Goal: Task Accomplishment & Management: Manage account settings

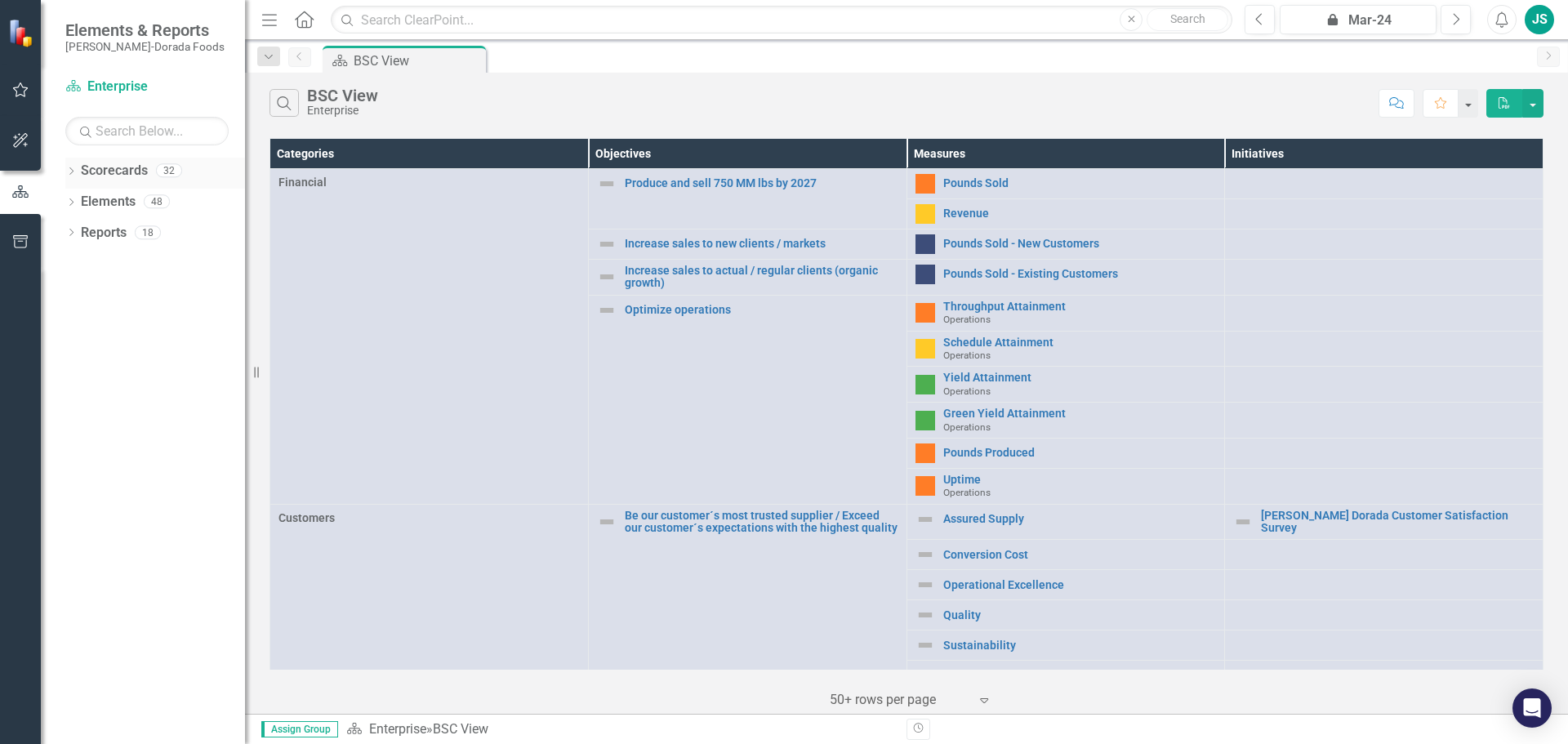
click at [72, 169] on icon at bounding box center [71, 171] width 4 height 7
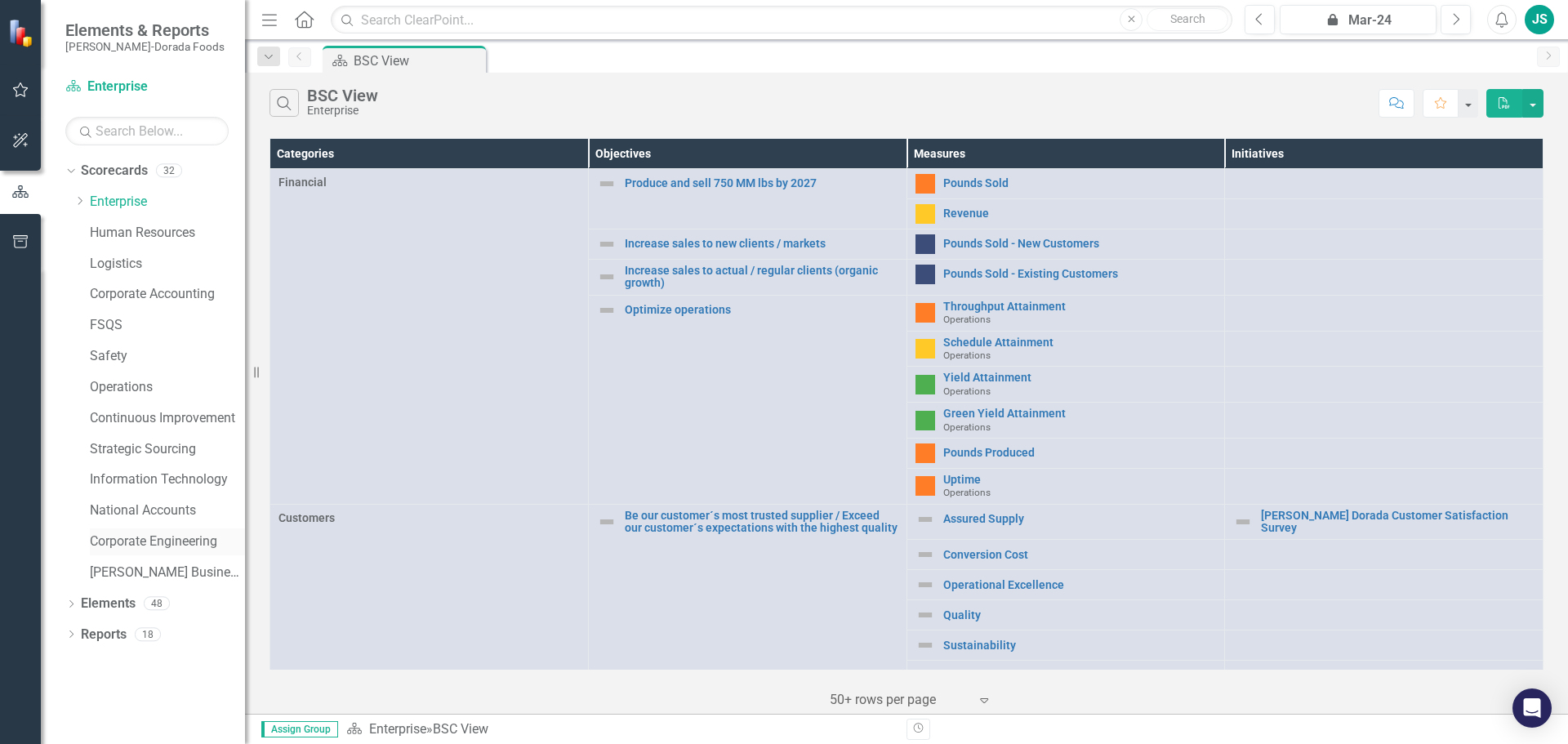
click at [160, 544] on link "Corporate Engineering" at bounding box center [167, 542] width 155 height 19
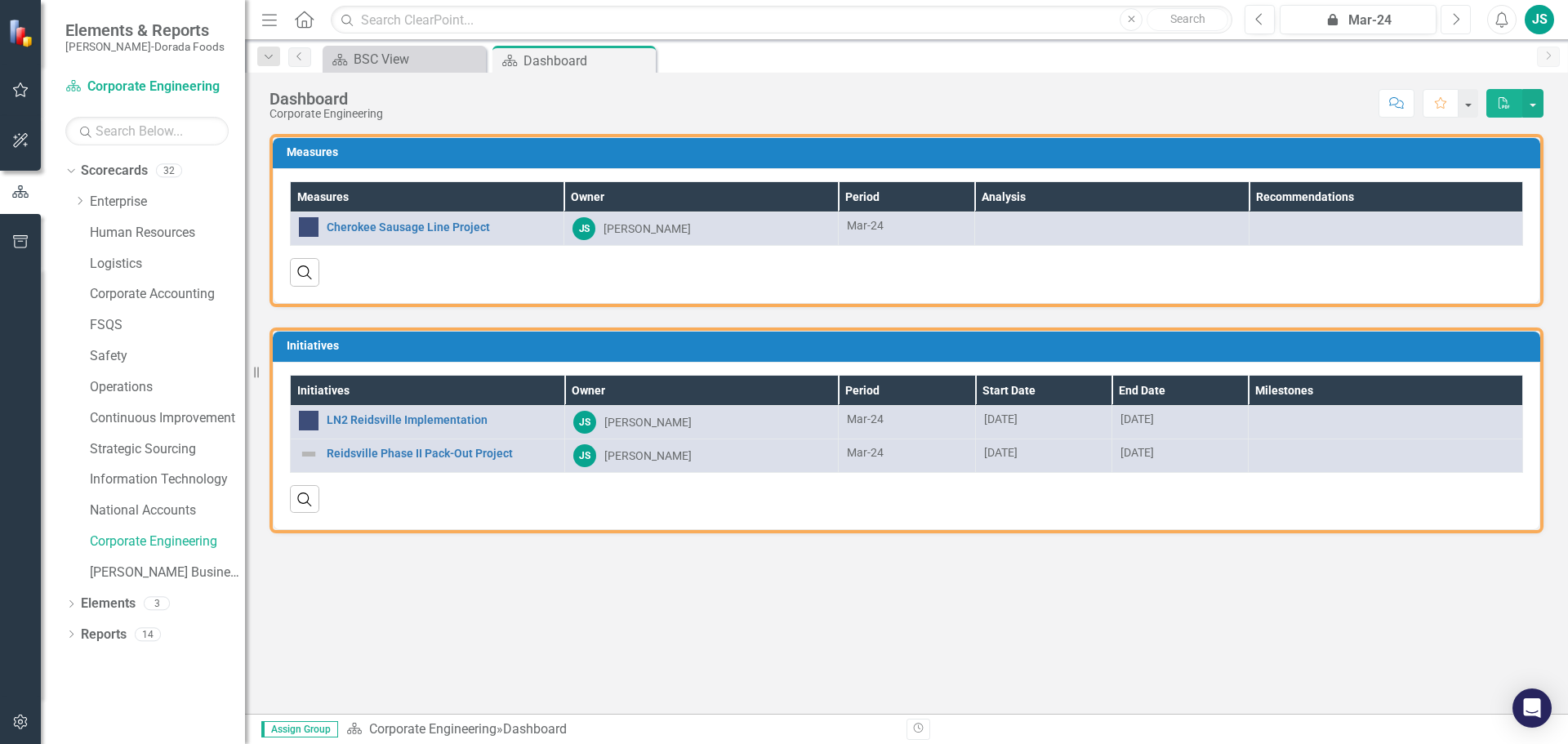
click at [1455, 18] on icon "Next" at bounding box center [1456, 19] width 9 height 15
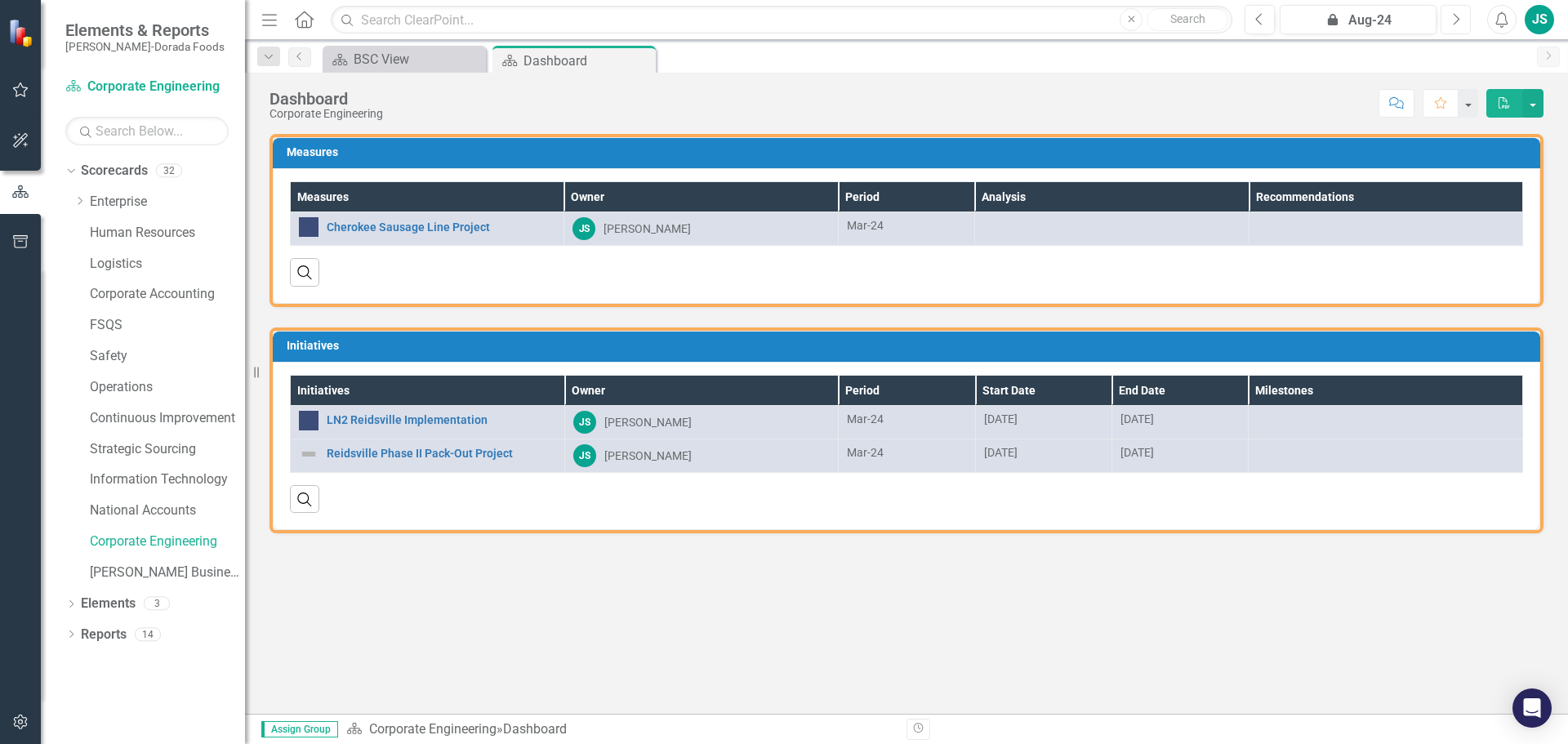
click at [1455, 18] on icon "Next" at bounding box center [1456, 19] width 9 height 15
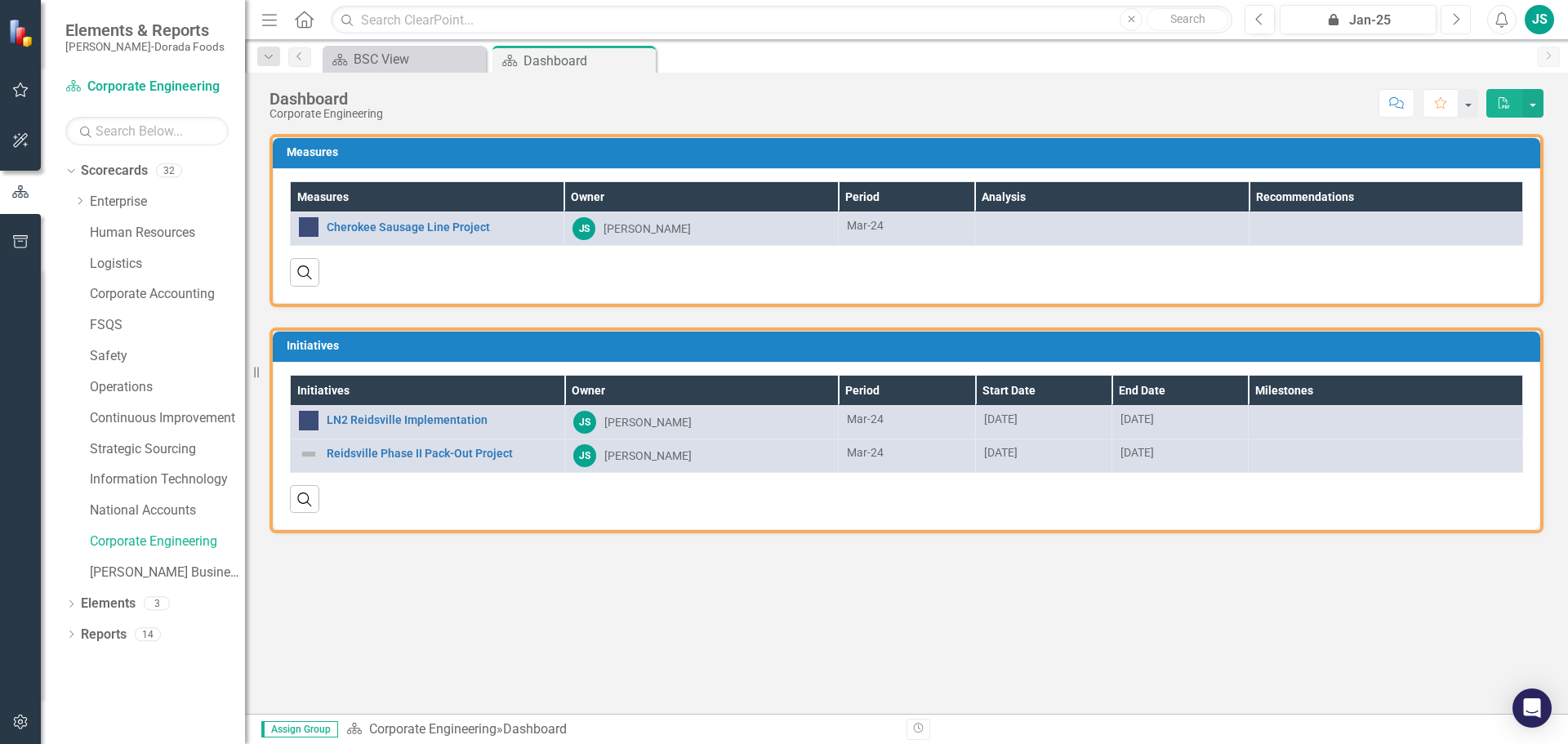
click at [1455, 18] on icon "Next" at bounding box center [1456, 19] width 9 height 15
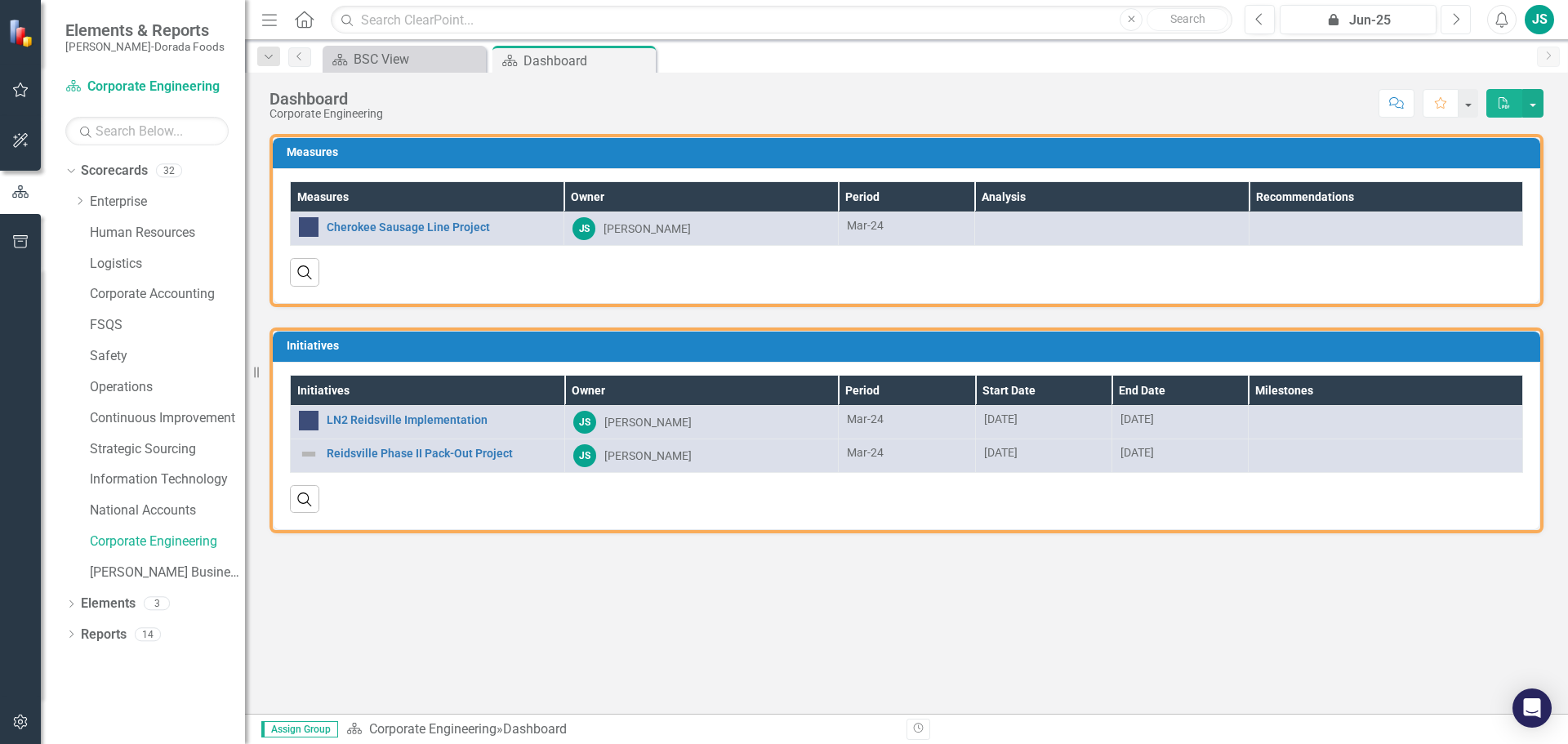
click at [1455, 18] on icon "Next" at bounding box center [1456, 19] width 9 height 15
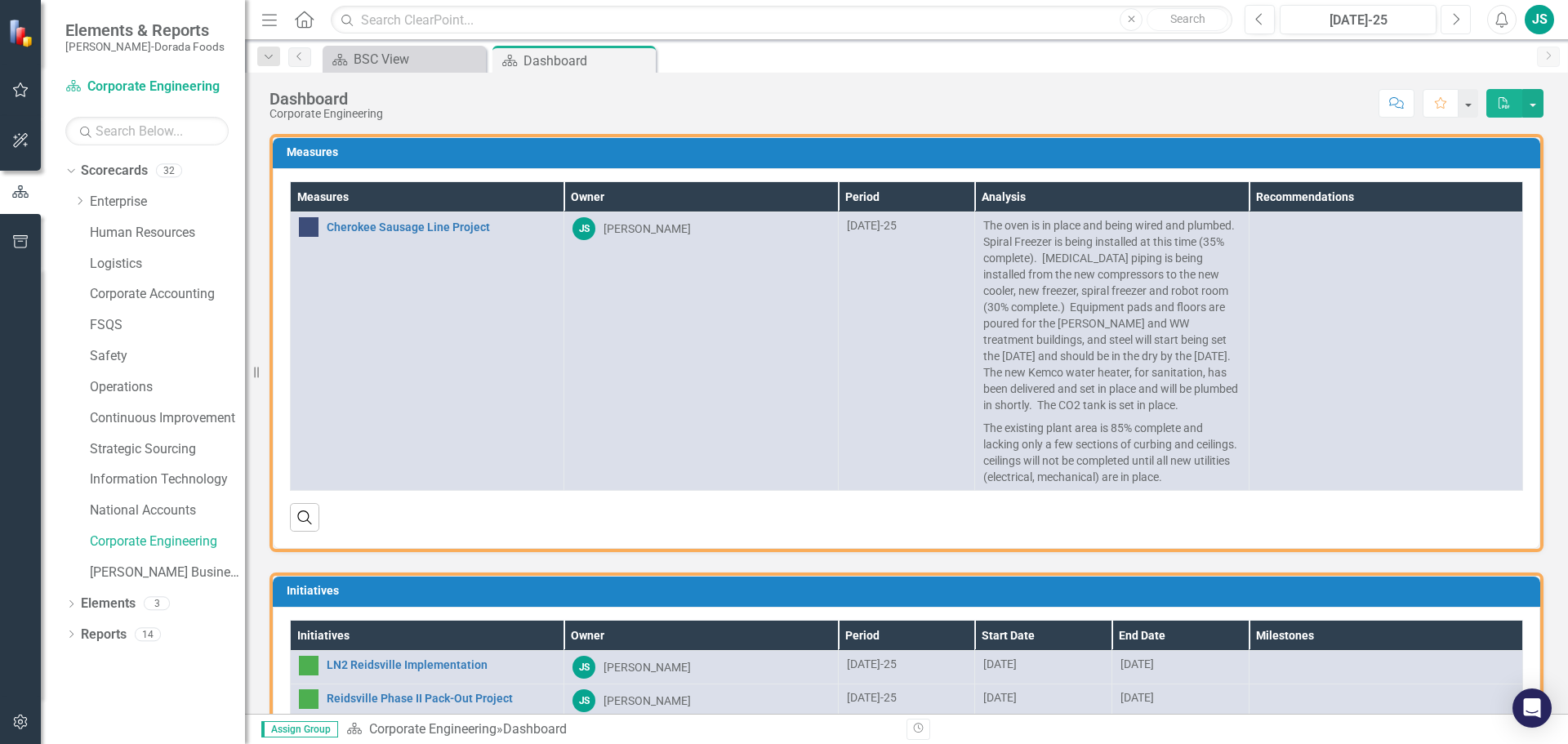
click at [1454, 17] on icon "Next" at bounding box center [1456, 19] width 9 height 15
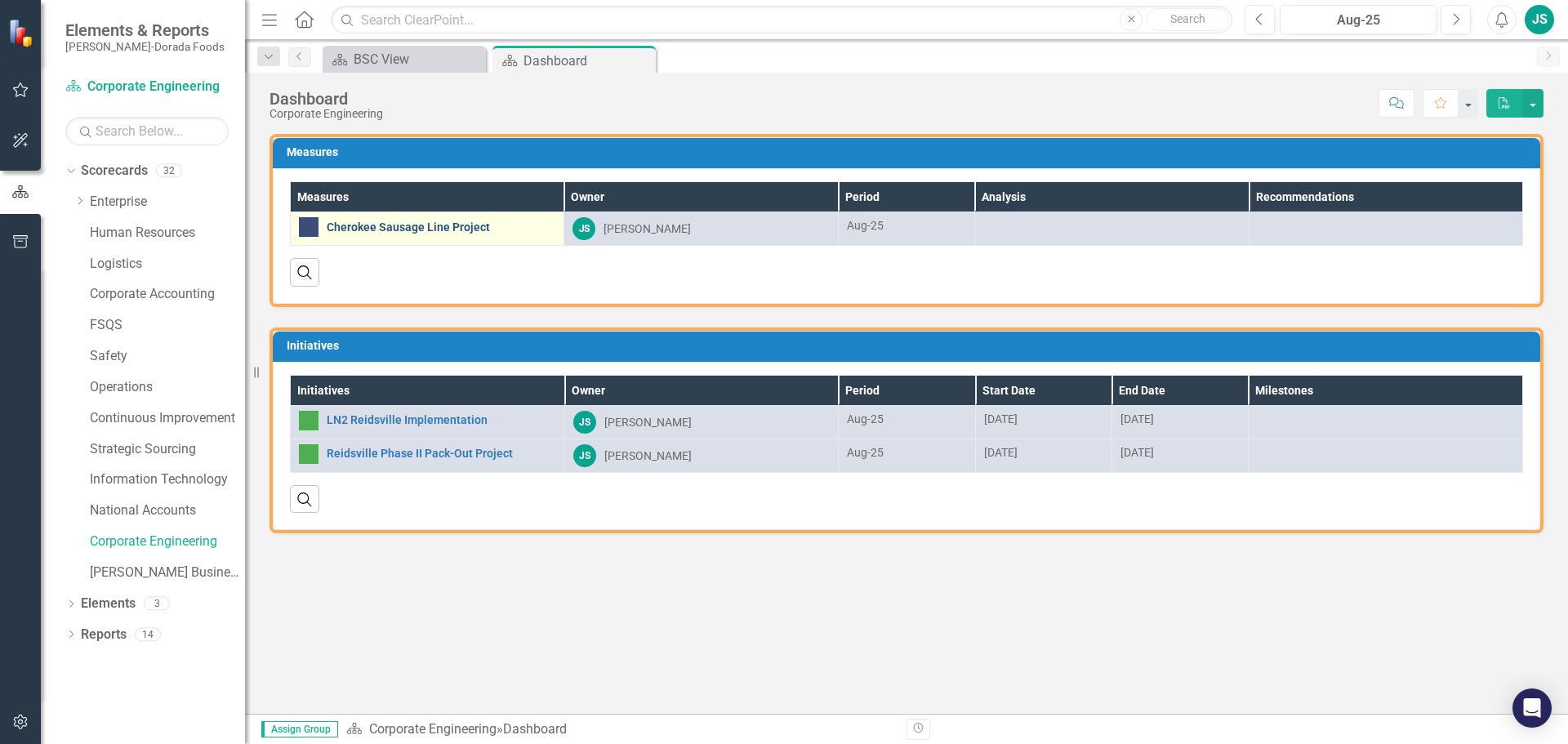
click at [377, 227] on link "Cherokee Sausage Line Project" at bounding box center [440, 227] width 228 height 12
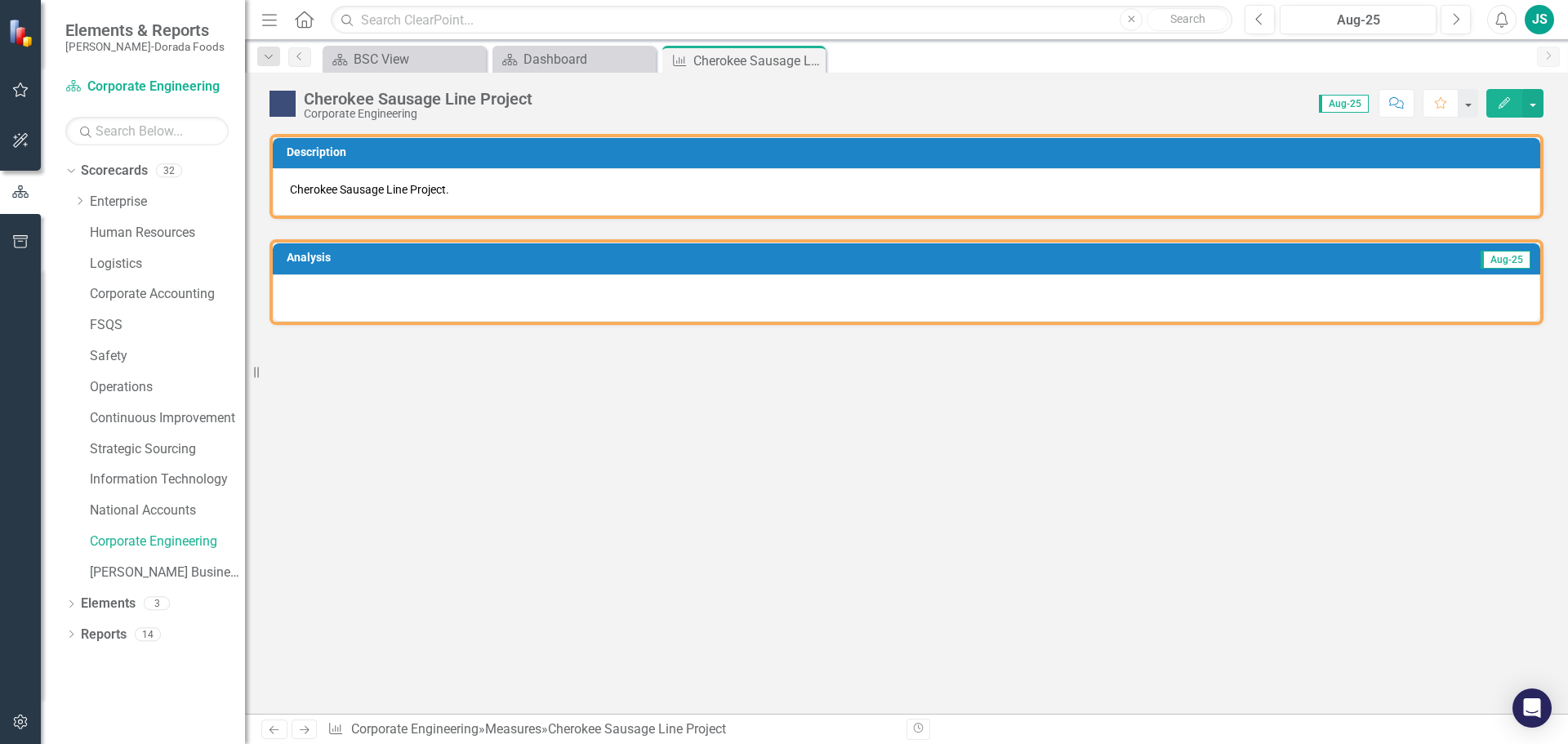
click at [378, 289] on div at bounding box center [907, 298] width 1267 height 47
click at [298, 279] on div at bounding box center [907, 298] width 1267 height 47
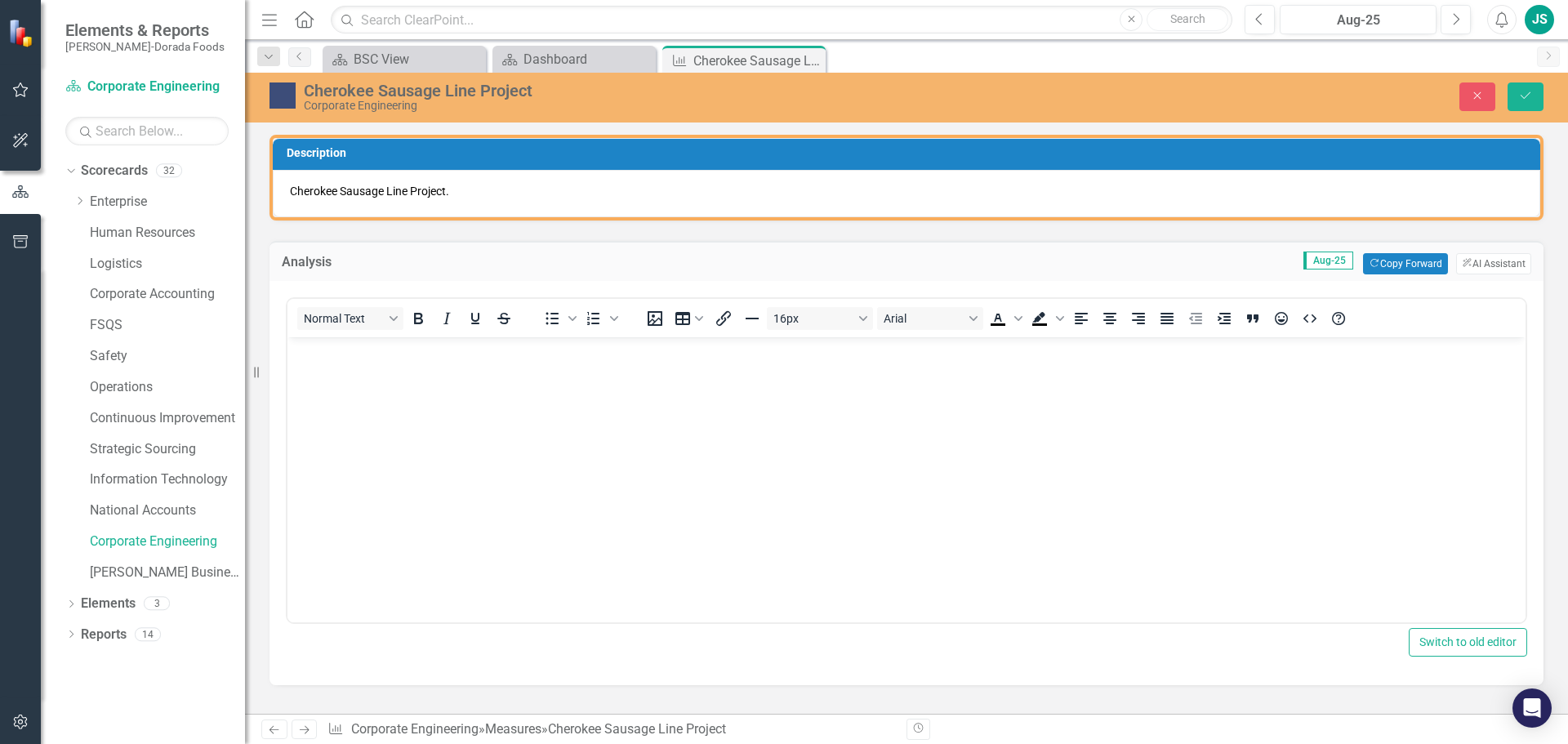
click at [302, 354] on p "Rich Text Area. Press ALT-0 for help." at bounding box center [907, 350] width 1230 height 19
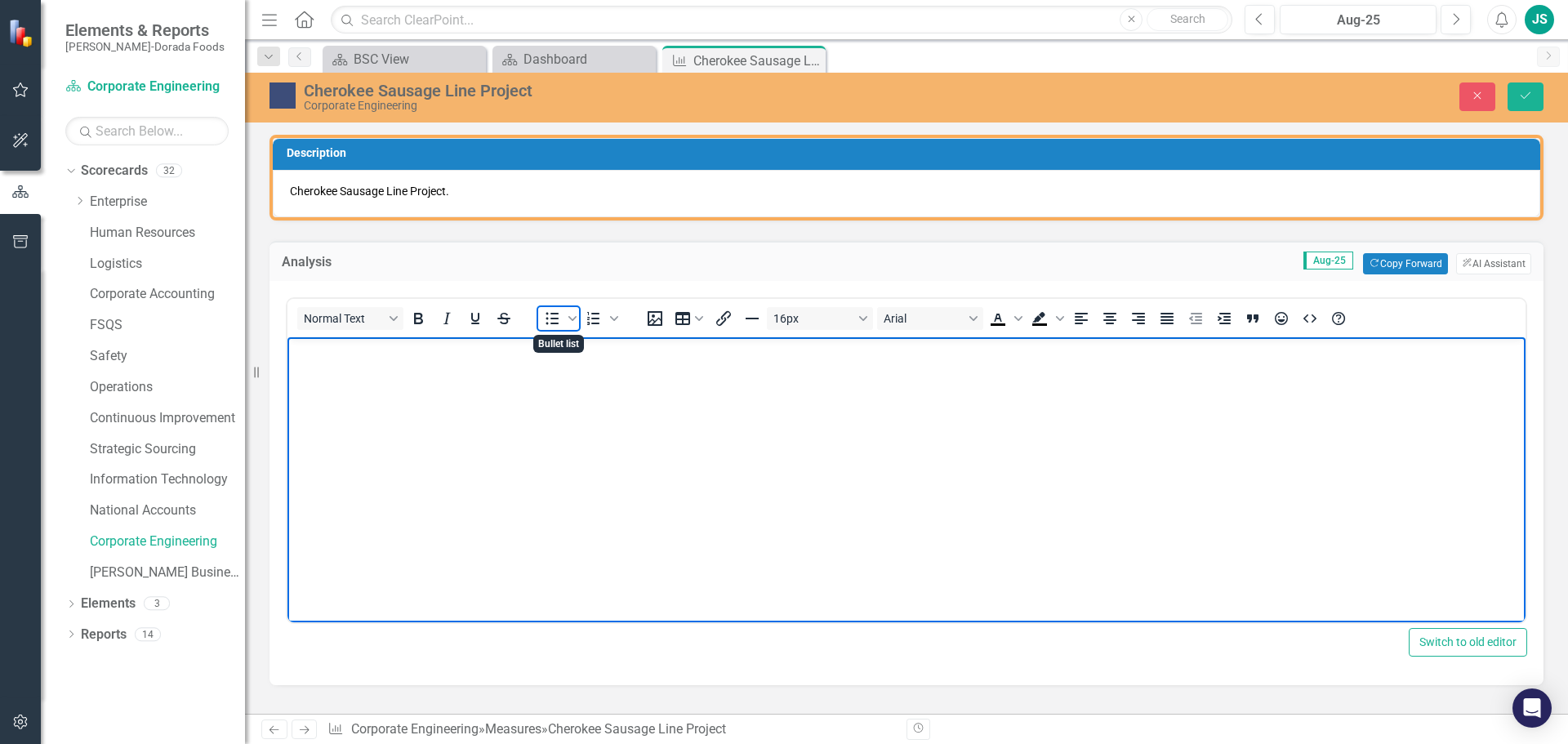
click at [558, 324] on icon "Bullet list" at bounding box center [553, 317] width 13 height 12
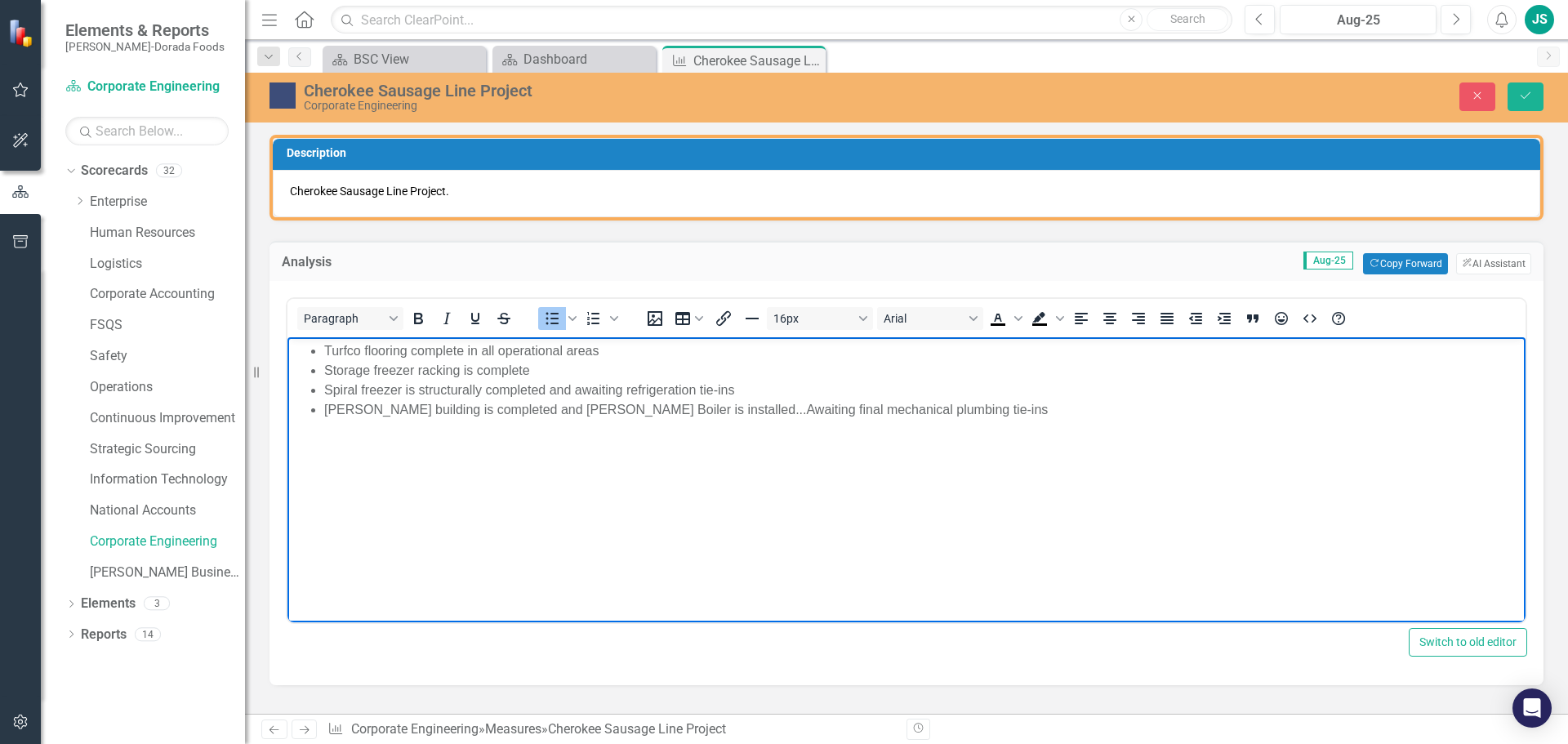
click at [747, 388] on li "Spiral freezer is structurally completed and awaiting refrigeration tie-ins" at bounding box center [922, 390] width 1197 height 19
click at [927, 407] on li "[PERSON_NAME] building is completed and [PERSON_NAME] Boiler is installed...Awa…" at bounding box center [922, 409] width 1197 height 19
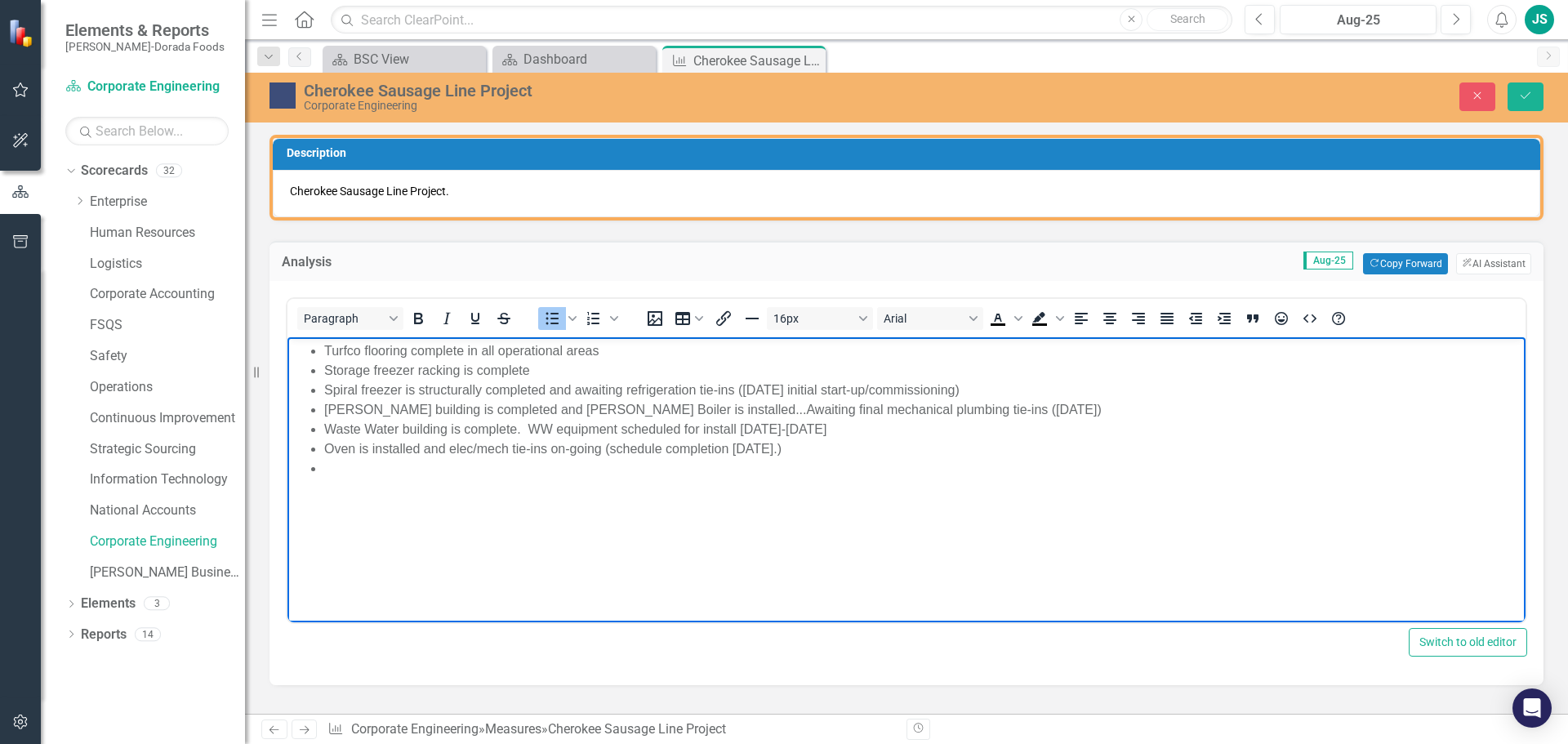
click at [776, 389] on li "Spiral freezer is structurally completed and awaiting refrigeration tie-ins ([D…" at bounding box center [922, 390] width 1197 height 19
click at [785, 447] on li "Oven is installed and elec/mech tie-ins on-going (schedule completion [DATE].)" at bounding box center [922, 448] width 1197 height 19
click at [370, 473] on li "Rich Text Area. Press ALT-0 for help." at bounding box center [922, 467] width 1197 height 19
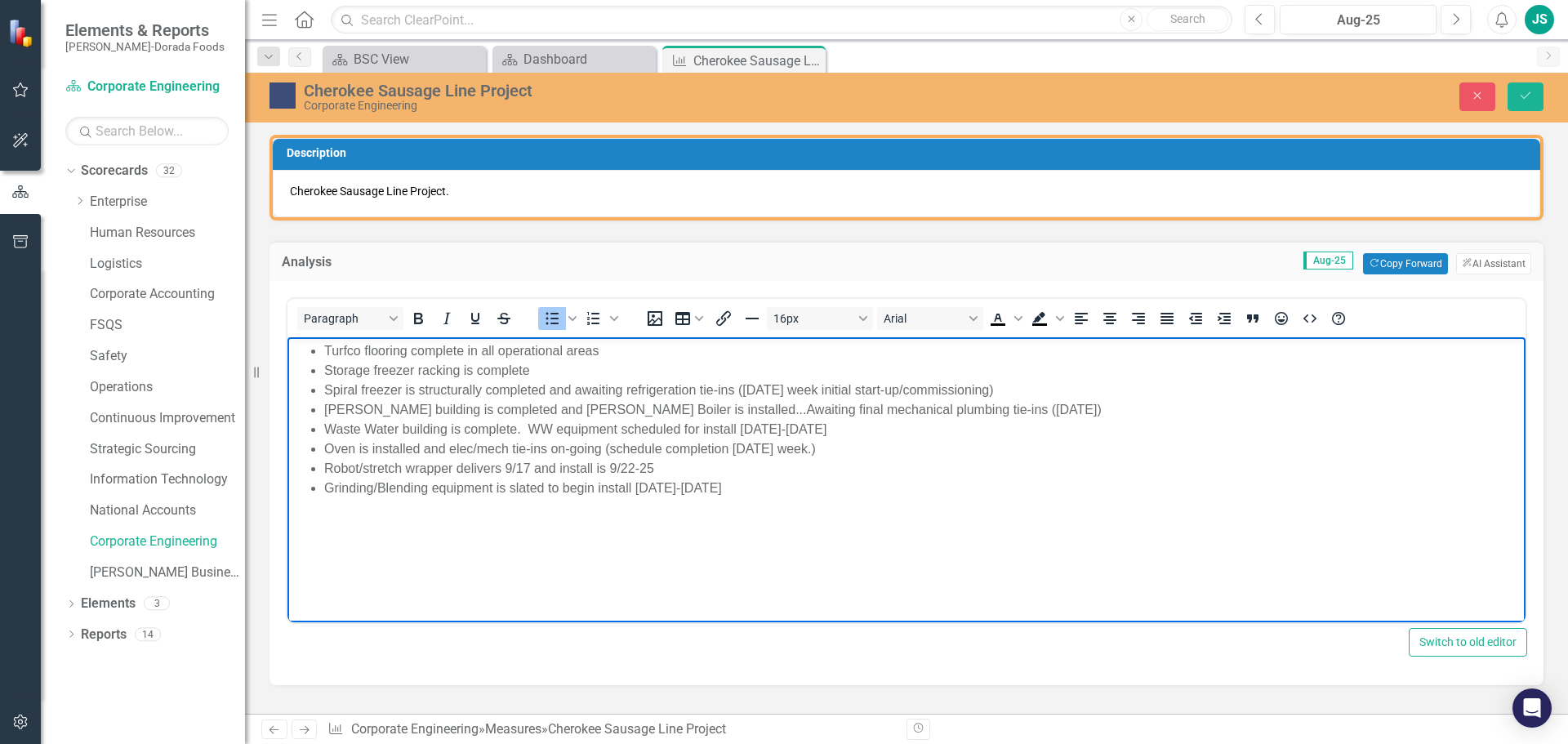
click at [708, 488] on li "Grinding/Blending equipment is slated to begin install [DATE]-[DATE]" at bounding box center [922, 487] width 1197 height 19
click at [1530, 97] on icon "Save" at bounding box center [1525, 95] width 15 height 11
